Goal: Navigation & Orientation: Find specific page/section

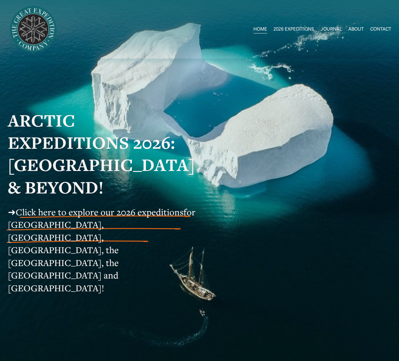
click at [329, 28] on link "JOURNAL" at bounding box center [330, 29] width 21 height 9
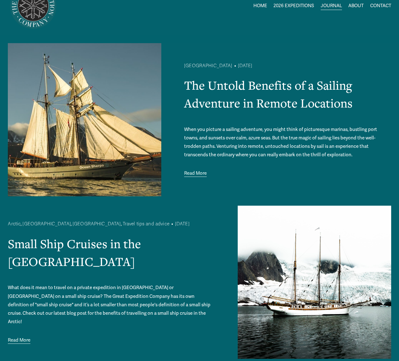
scroll to position [2, 0]
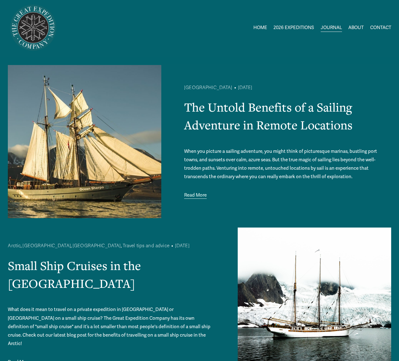
click at [0, 0] on span "[GEOGRAPHIC_DATA] to [GEOGRAPHIC_DATA]" at bounding box center [0, 0] width 0 height 0
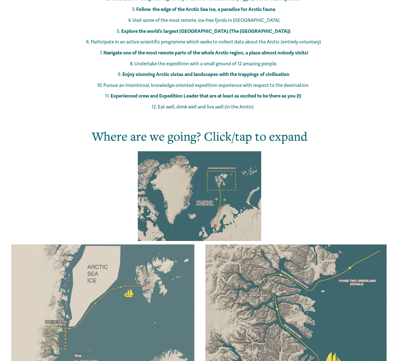
scroll to position [572, 0]
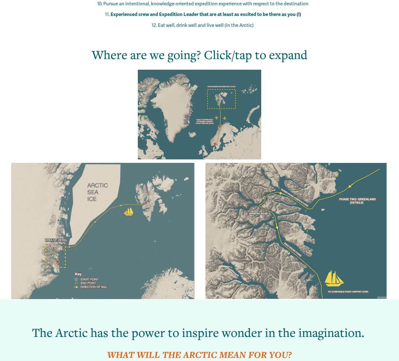
click at [215, 102] on div at bounding box center [200, 115] width 124 height 90
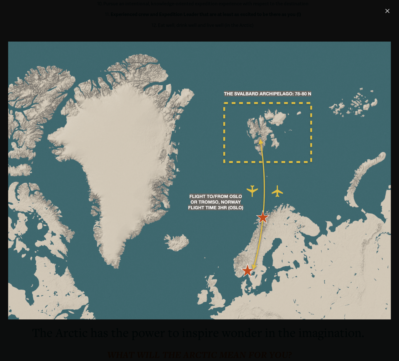
click at [386, 11] on link "Close" at bounding box center [387, 11] width 8 height 8
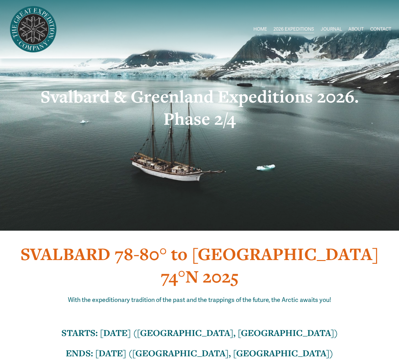
scroll to position [0, 0]
click at [259, 31] on link "HOME" at bounding box center [260, 29] width 14 height 9
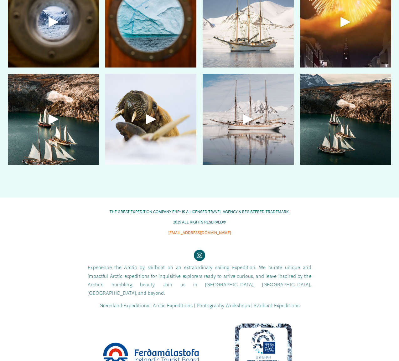
scroll to position [1681, 0]
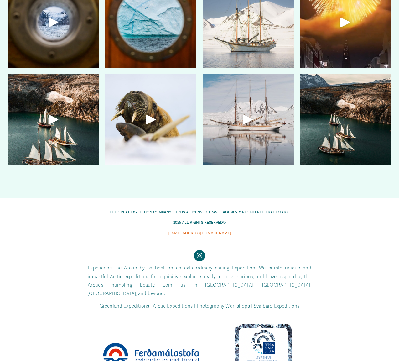
click at [257, 130] on div at bounding box center [247, 119] width 91 height 91
